Goal: Information Seeking & Learning: Compare options

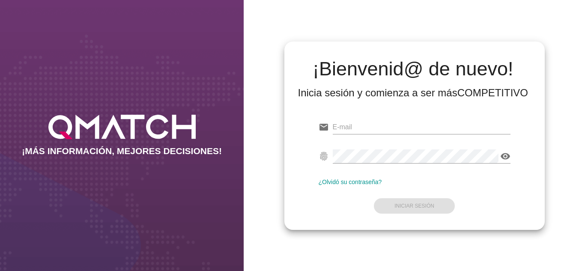
type input "[EMAIL_ADDRESS][DOMAIN_NAME]"
click at [351, 216] on div "email [EMAIL_ADDRESS][DOMAIN_NAME] fingerprint visibility ¿Olvidó su contraseña…" at bounding box center [414, 165] width 247 height 117
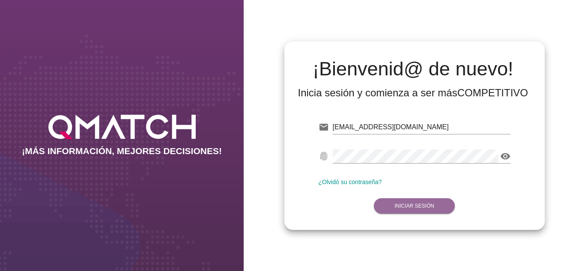
click at [407, 204] on strong "Iniciar Sesión" at bounding box center [415, 206] width 40 height 6
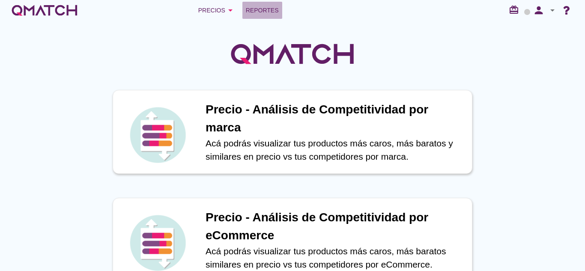
click at [271, 14] on span "Reportes" at bounding box center [262, 10] width 33 height 10
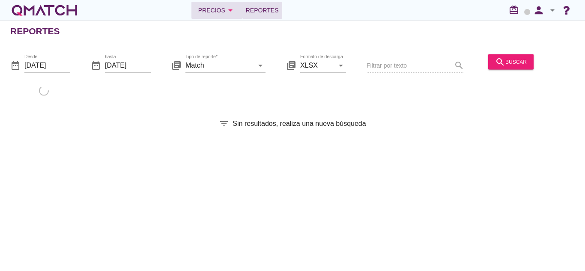
click at [207, 15] on div "Precios arrow_drop_down" at bounding box center [216, 10] width 37 height 10
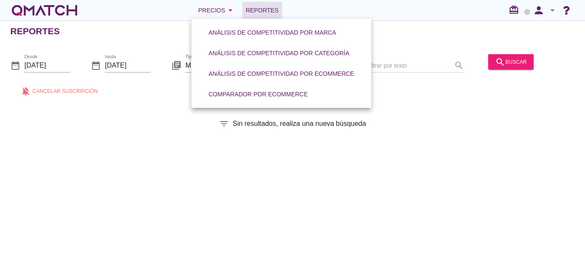
click at [247, 10] on span "Reportes" at bounding box center [262, 10] width 33 height 10
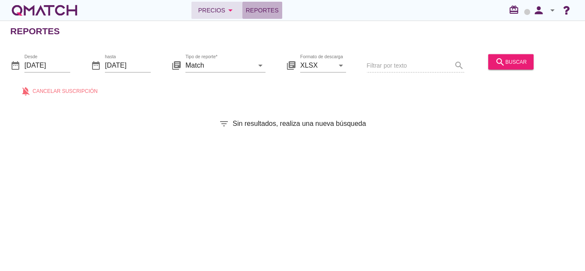
click at [223, 10] on div "Precios arrow_drop_down" at bounding box center [216, 10] width 37 height 10
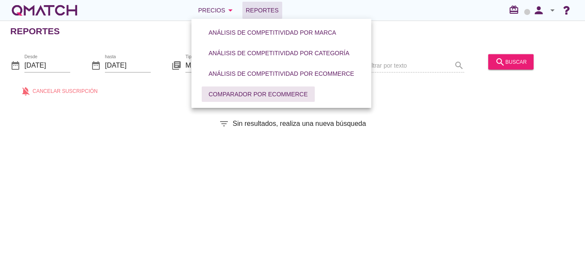
click at [242, 89] on button "Comparador por eCommerce" at bounding box center [258, 94] width 113 height 15
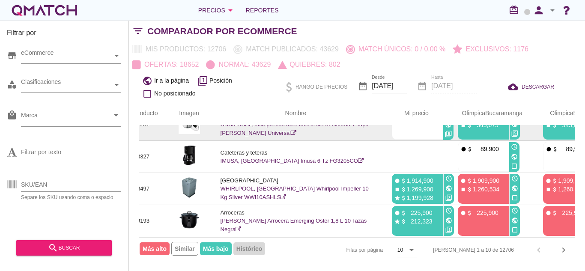
scroll to position [216, 29]
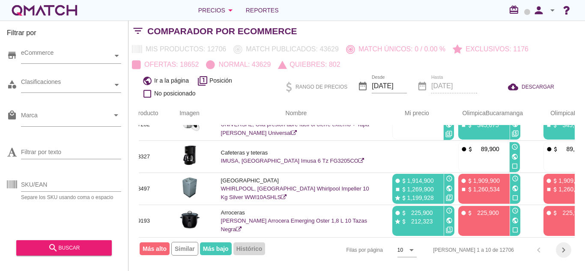
click at [566, 248] on icon "chevron_right" at bounding box center [564, 250] width 10 height 10
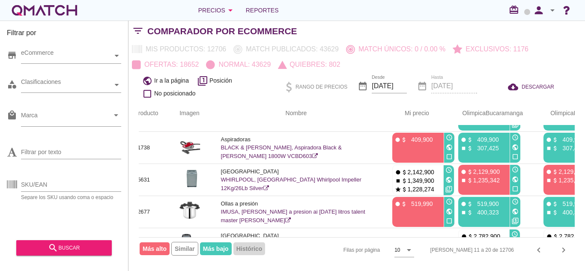
scroll to position [92, 29]
click at [48, 186] on input "SKU/EAN" at bounding box center [71, 185] width 100 height 14
paste input "7701101360651"
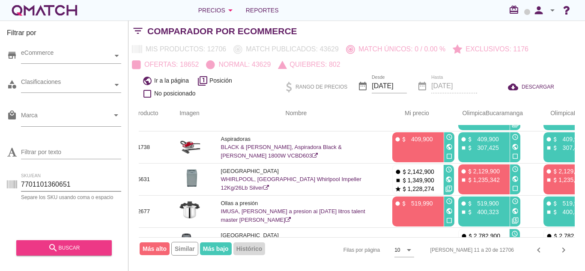
type input "7701101360651"
click at [75, 246] on div "search buscar" at bounding box center [64, 248] width 82 height 10
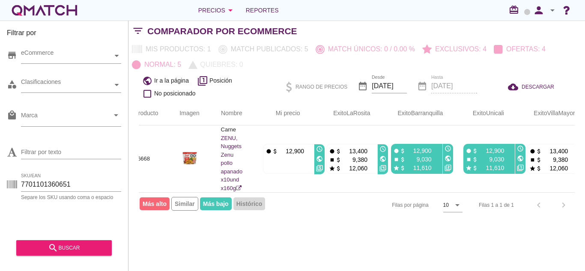
scroll to position [0, 29]
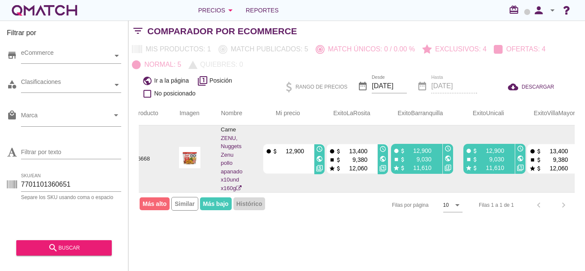
drag, startPoint x: 266, startPoint y: 153, endPoint x: 323, endPoint y: 152, distance: 56.6
click at [323, 152] on div "fiber_manual_record attach_money 12,900 access_time public filter_5" at bounding box center [294, 159] width 62 height 30
drag, startPoint x: 414, startPoint y: 163, endPoint x: 435, endPoint y: 163, distance: 20.6
click at [435, 163] on div "stop attach_money 9,030" at bounding box center [415, 159] width 45 height 9
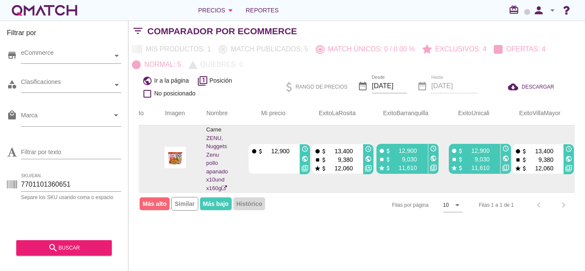
scroll to position [0, 43]
drag, startPoint x: 398, startPoint y: 152, endPoint x: 419, endPoint y: 152, distance: 21.0
click at [419, 152] on div "fiber_manual_record attach_money 12,900" at bounding box center [401, 150] width 45 height 9
drag, startPoint x: 400, startPoint y: 163, endPoint x: 417, endPoint y: 165, distance: 17.2
click at [417, 164] on p "9,030" at bounding box center [405, 159] width 26 height 9
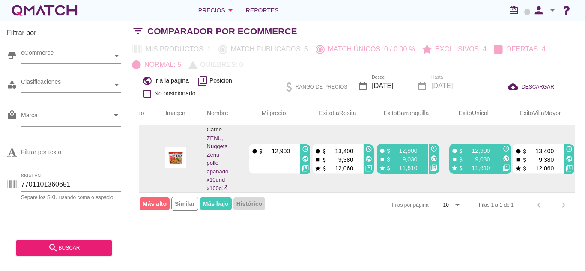
drag, startPoint x: 253, startPoint y: 162, endPoint x: 293, endPoint y: 163, distance: 39.9
click at [293, 163] on div "fiber_manual_record attach_money 12,900" at bounding box center [274, 159] width 50 height 30
drag, startPoint x: 337, startPoint y: 172, endPoint x: 357, endPoint y: 171, distance: 20.1
click at [357, 171] on div "star attach_money 12,060" at bounding box center [337, 168] width 45 height 9
